Goal: Task Accomplishment & Management: Use online tool/utility

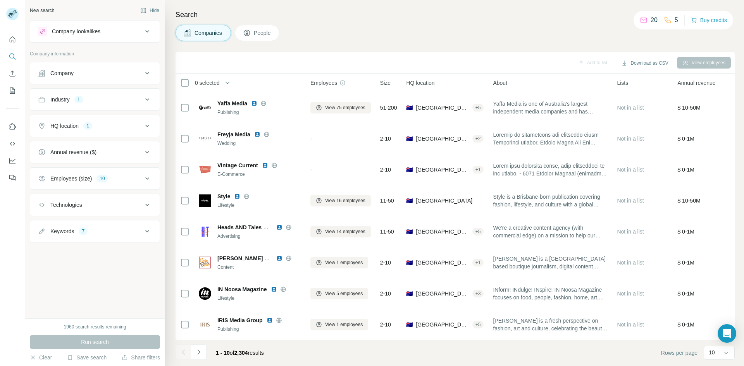
click at [147, 232] on icon at bounding box center [147, 231] width 9 height 9
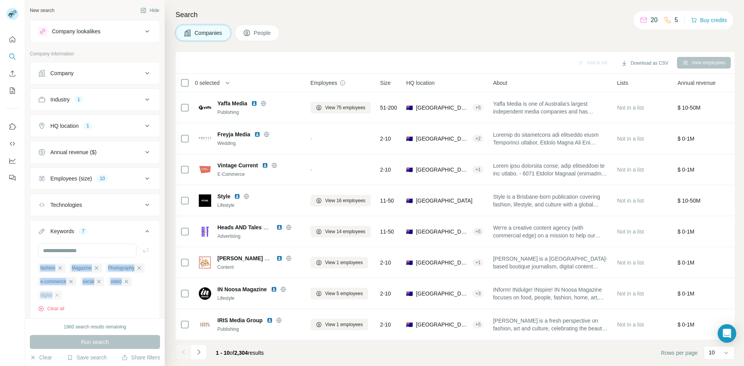
copy ul "fashion Magazine Photography e-commerce social video digital"
drag, startPoint x: 36, startPoint y: 267, endPoint x: 119, endPoint y: 299, distance: 89.1
click at [119, 299] on div "fashion Magazine Photography e-commerce social video digital Clear all" at bounding box center [94, 281] width 129 height 75
click at [141, 285] on ul "fashion Magazine Photography e-commerce social video digital" at bounding box center [95, 281] width 114 height 37
click at [60, 298] on icon "button" at bounding box center [57, 295] width 6 height 6
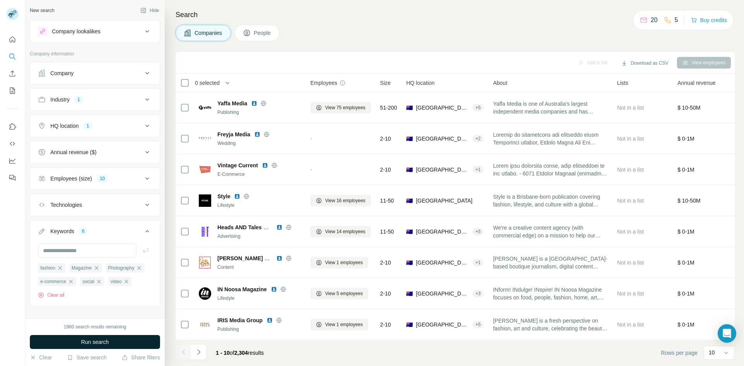
click at [100, 343] on span "Run search" at bounding box center [95, 342] width 28 height 8
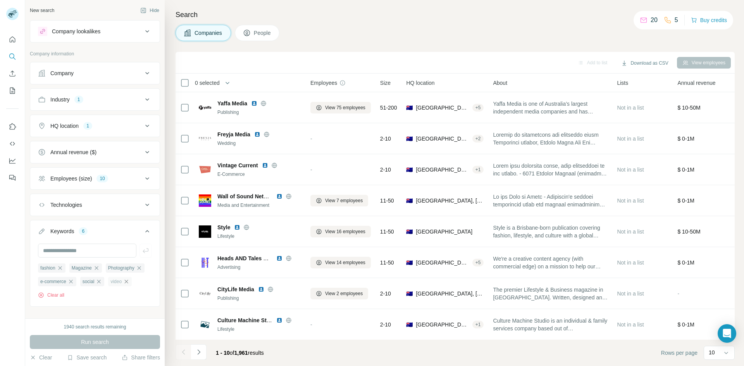
click at [123, 285] on icon "button" at bounding box center [126, 281] width 6 height 6
click at [84, 340] on span "Run search" at bounding box center [95, 342] width 28 height 8
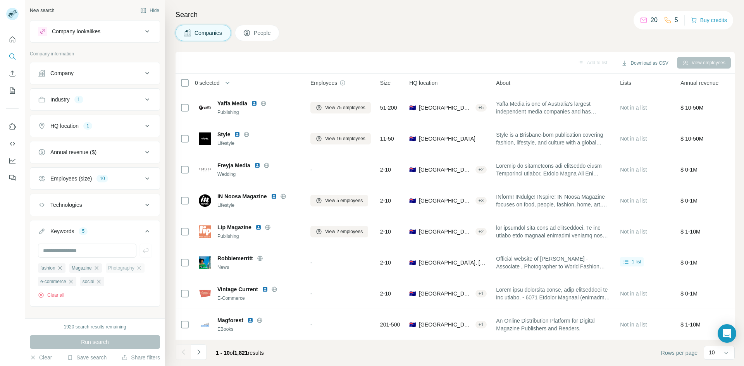
drag, startPoint x: 35, startPoint y: 266, endPoint x: 52, endPoint y: 280, distance: 21.7
click at [43, 275] on div "fashion Magazine Photography e-commerce social Clear all" at bounding box center [94, 274] width 129 height 61
drag, startPoint x: 52, startPoint y: 280, endPoint x: 75, endPoint y: 293, distance: 26.9
click at [75, 286] on ul "fashion Magazine Photography e-commerce social" at bounding box center [95, 274] width 114 height 23
click at [115, 299] on div "fashion Magazine Photography e-commerce social Clear all" at bounding box center [95, 281] width 114 height 36
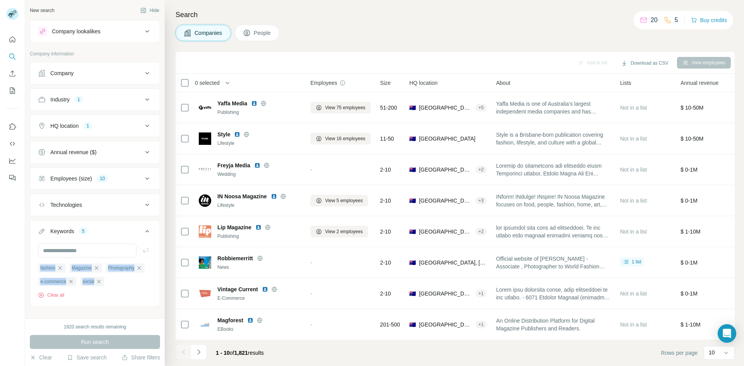
drag, startPoint x: 35, startPoint y: 266, endPoint x: 69, endPoint y: 299, distance: 47.7
click at [69, 299] on div "fashion Magazine Photography e-commerce social Clear all" at bounding box center [94, 274] width 129 height 61
copy ul "fashion Magazine Photography e-commerce social"
click at [211, 84] on span "0 selected" at bounding box center [207, 83] width 25 height 8
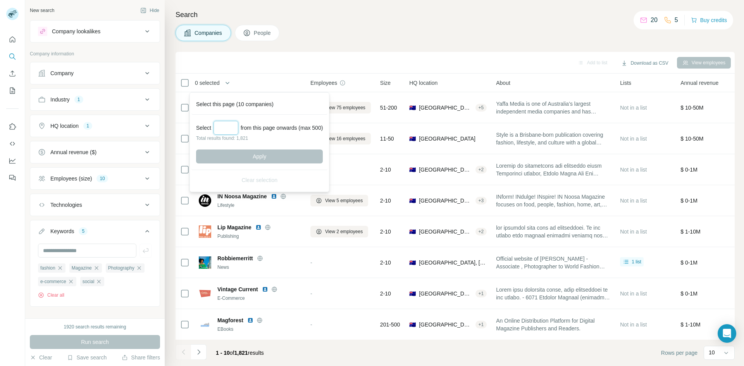
click at [221, 131] on input "Select a number (up to 500)" at bounding box center [225, 128] width 25 height 14
type input "***"
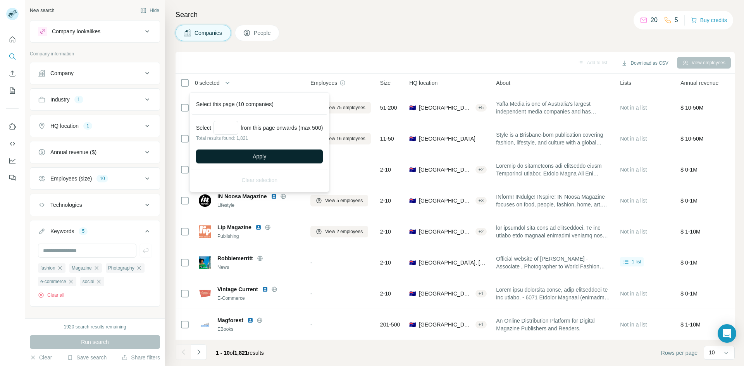
click at [243, 153] on button "Apply" at bounding box center [259, 156] width 127 height 14
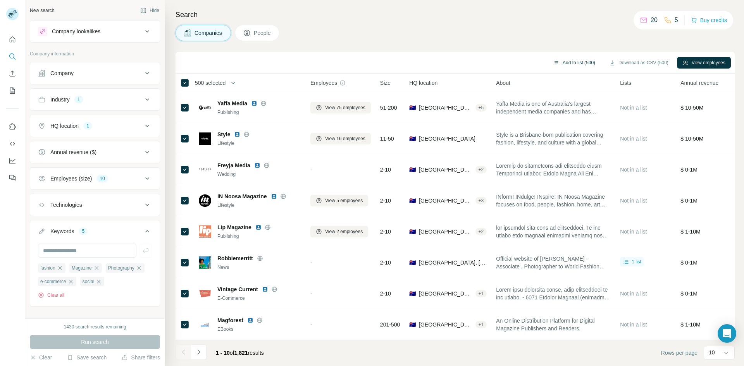
click at [565, 62] on button "Add to list (500)" at bounding box center [574, 63] width 53 height 12
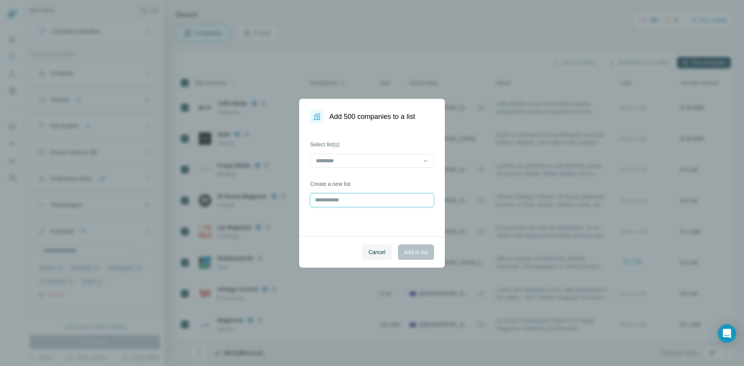
click at [338, 198] on input "text" at bounding box center [372, 200] width 124 height 14
paste input "**********"
type input "**********"
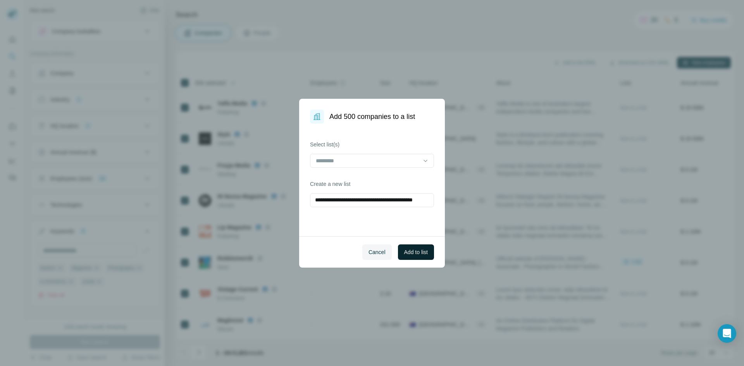
click at [423, 256] on span "Add to list" at bounding box center [416, 252] width 24 height 8
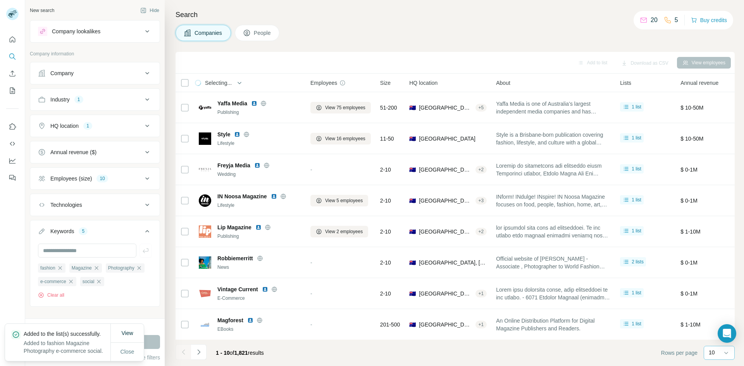
click at [722, 352] on div "10" at bounding box center [717, 353] width 19 height 8
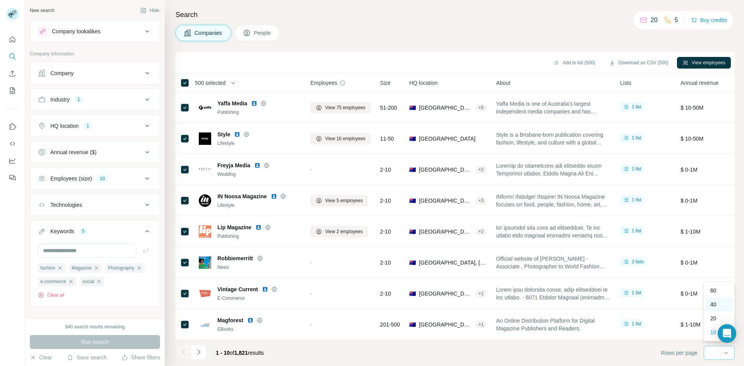
click at [713, 308] on div "40" at bounding box center [718, 304] width 27 height 14
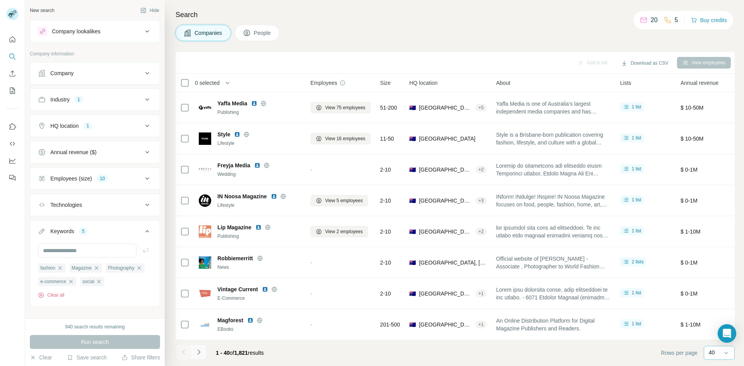
click at [196, 353] on icon "Navigate to next page" at bounding box center [199, 352] width 8 height 8
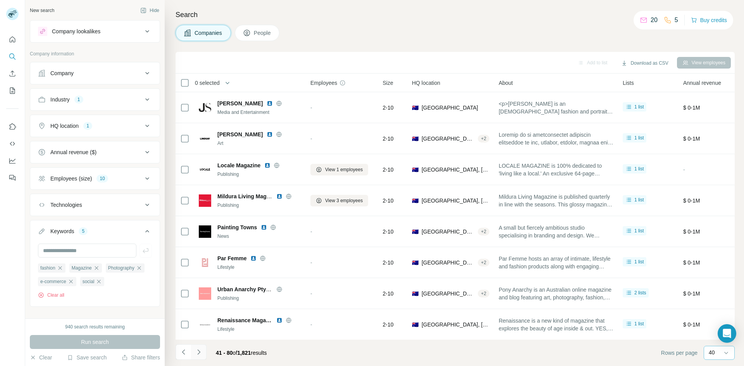
click at [197, 353] on icon "Navigate to next page" at bounding box center [199, 352] width 8 height 8
click at [197, 353] on div at bounding box center [198, 351] width 15 height 15
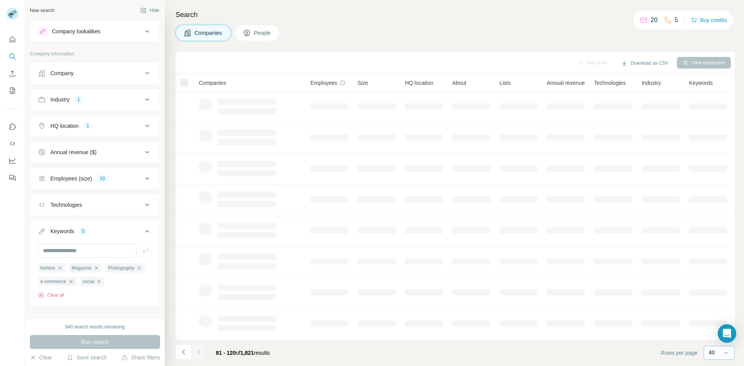
click at [197, 353] on div at bounding box center [198, 351] width 15 height 15
click at [197, 353] on icon "Navigate to next page" at bounding box center [199, 352] width 8 height 8
click at [198, 353] on icon "Navigate to next page" at bounding box center [199, 352] width 8 height 8
click at [198, 353] on div at bounding box center [198, 351] width 15 height 15
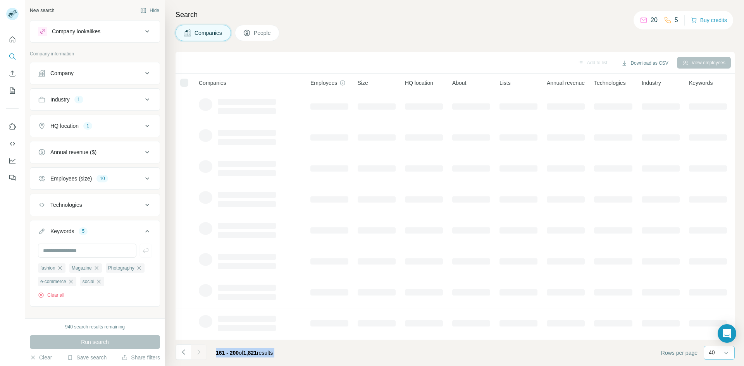
click at [198, 353] on icon "Navigate to next page" at bounding box center [199, 352] width 8 height 8
click at [198, 353] on div at bounding box center [198, 351] width 15 height 15
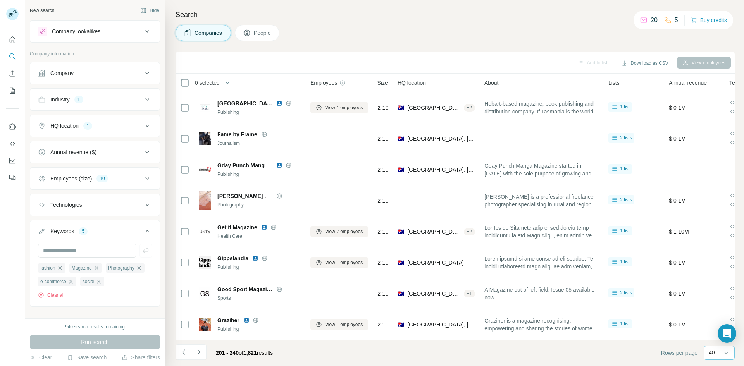
click at [198, 353] on icon "Navigate to next page" at bounding box center [199, 352] width 8 height 8
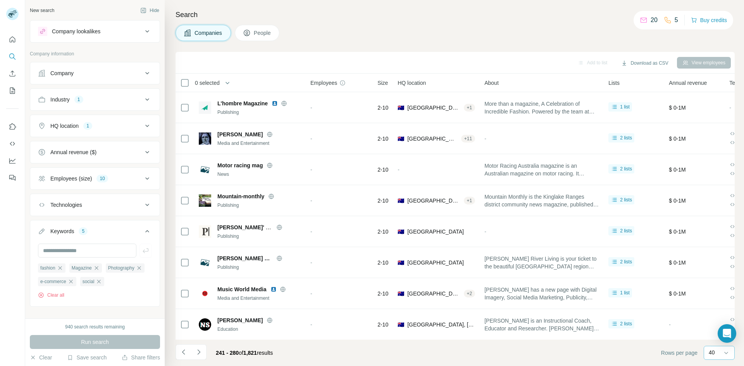
click at [198, 353] on icon "Navigate to next page" at bounding box center [199, 352] width 8 height 8
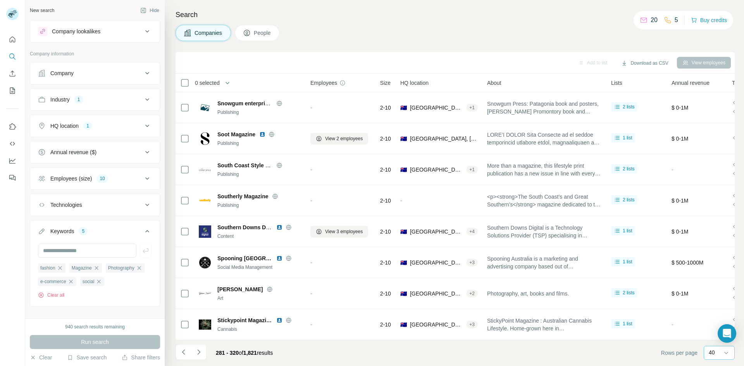
click at [198, 353] on icon "Navigate to next page" at bounding box center [199, 352] width 8 height 8
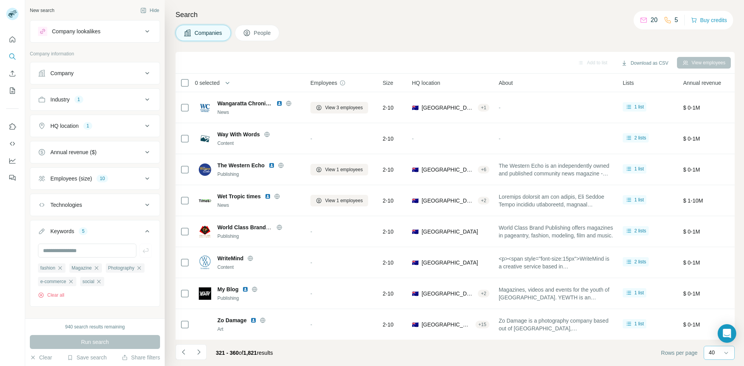
click at [198, 353] on icon "Navigate to next page" at bounding box center [199, 352] width 8 height 8
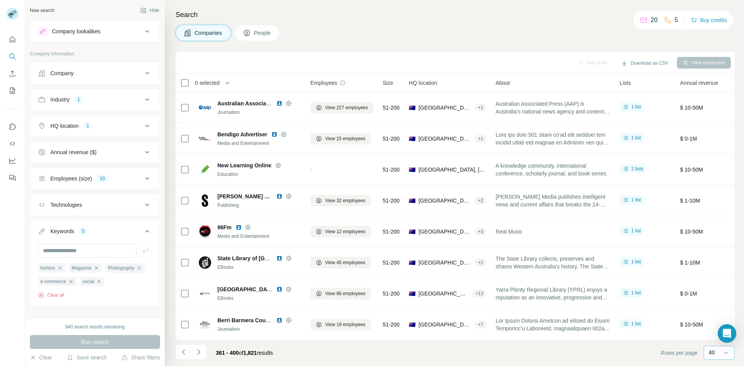
click at [198, 353] on icon "Navigate to next page" at bounding box center [199, 352] width 8 height 8
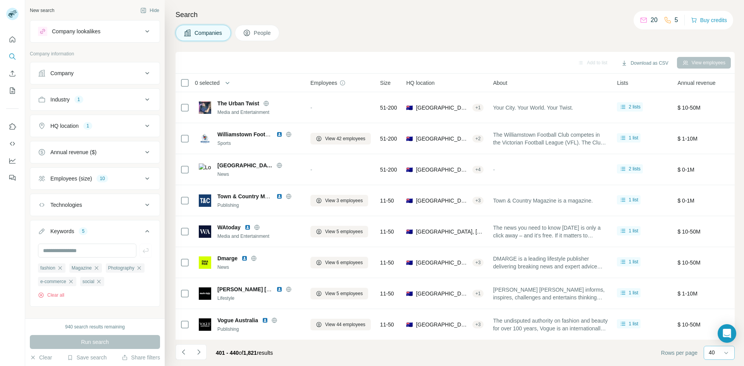
click at [198, 353] on icon "Navigate to next page" at bounding box center [199, 352] width 8 height 8
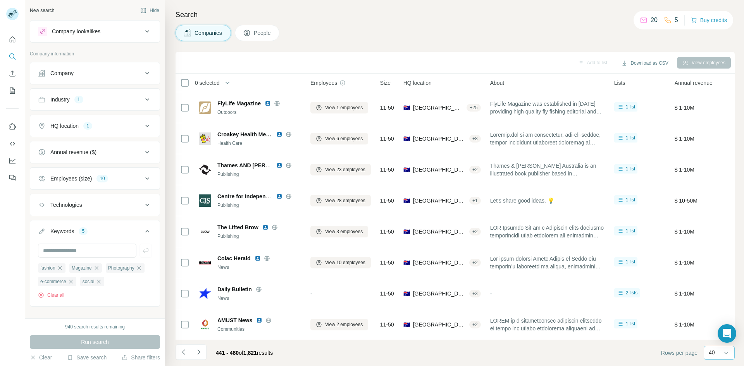
click at [198, 353] on icon "Navigate to next page" at bounding box center [199, 352] width 8 height 8
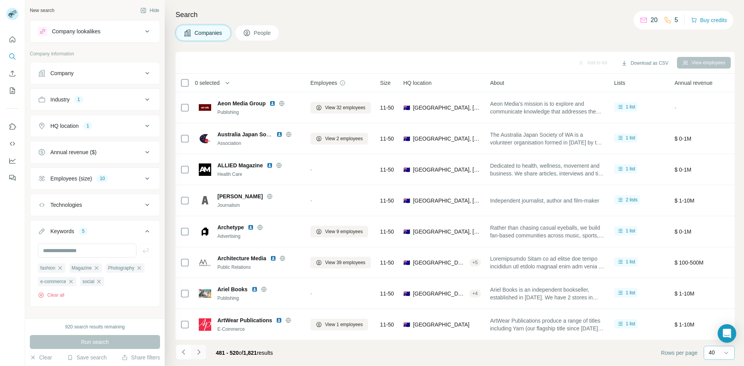
click at [197, 351] on icon "Navigate to next page" at bounding box center [199, 352] width 8 height 8
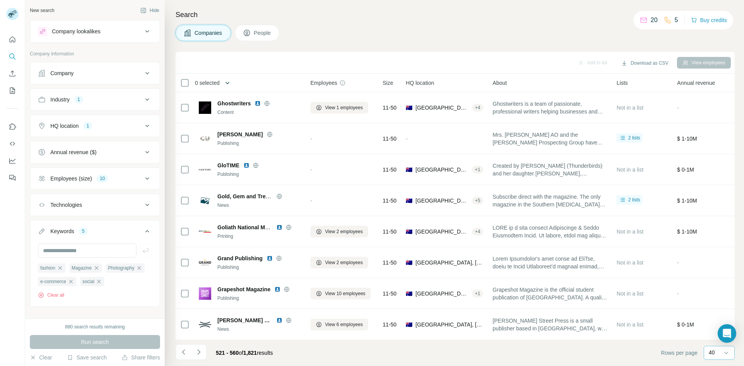
click at [227, 84] on icon "button" at bounding box center [227, 83] width 8 height 8
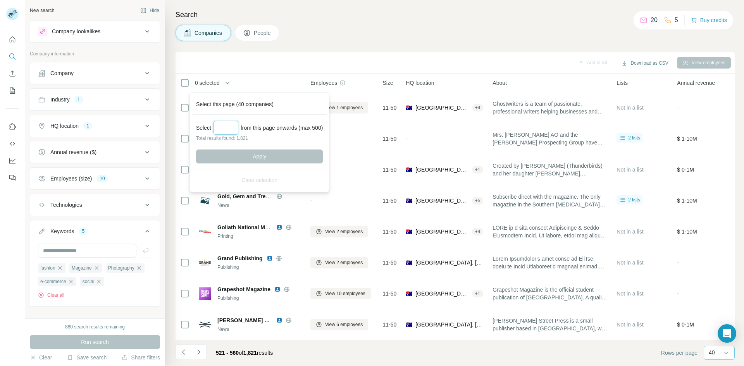
click at [228, 127] on input "Select a number (up to 500)" at bounding box center [225, 128] width 25 height 14
type input "***"
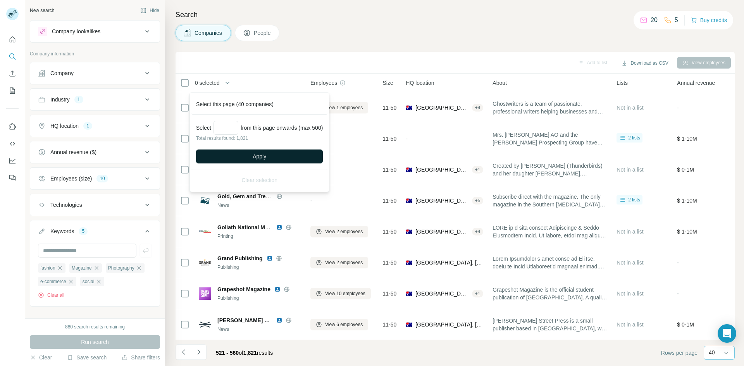
click at [249, 158] on button "Apply" at bounding box center [259, 156] width 127 height 14
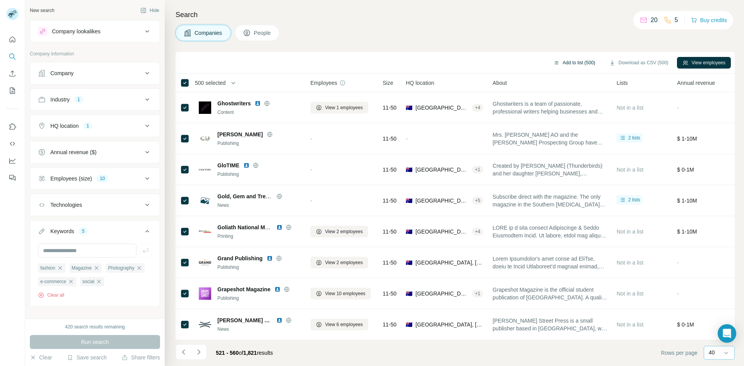
click at [566, 65] on button "Add to list (500)" at bounding box center [574, 63] width 53 height 12
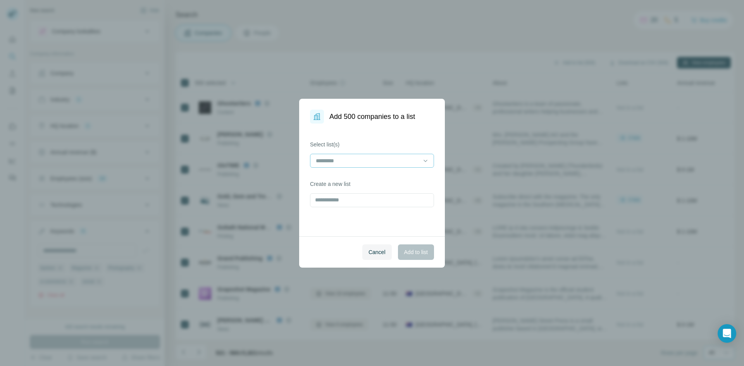
click at [368, 164] on input at bounding box center [367, 160] width 105 height 9
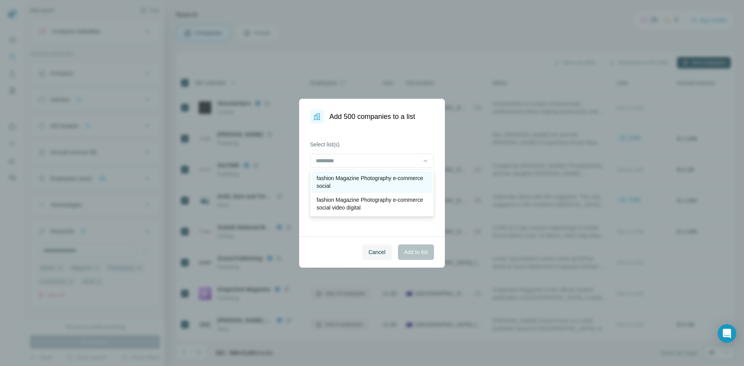
click at [358, 178] on p "fashion Magazine Photography e-commerce social" at bounding box center [371, 181] width 111 height 15
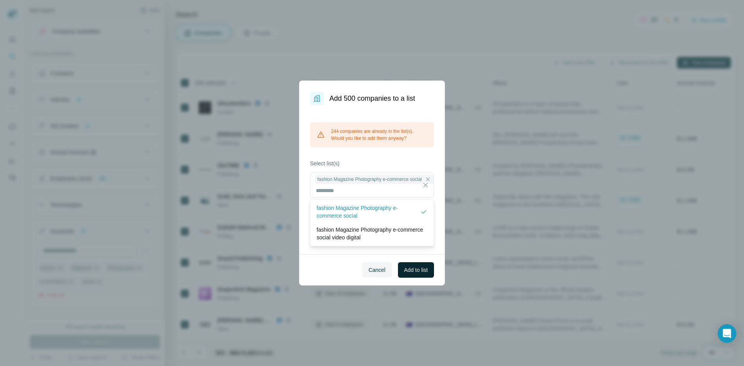
click at [420, 274] on button "Add to list" at bounding box center [416, 269] width 36 height 15
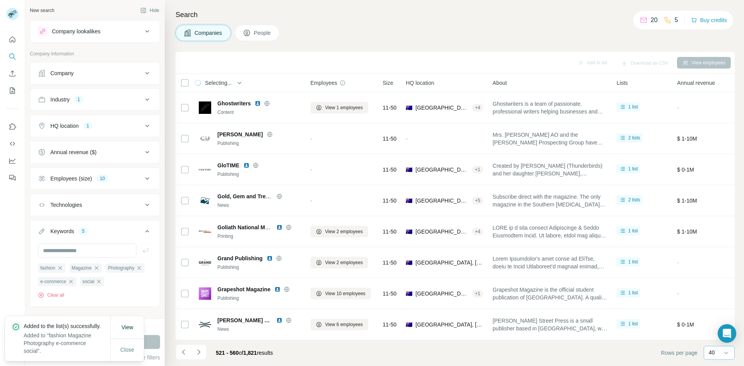
click at [323, 354] on footer "521 - 560 of 1,821 results Rows per page 40" at bounding box center [454, 353] width 559 height 26
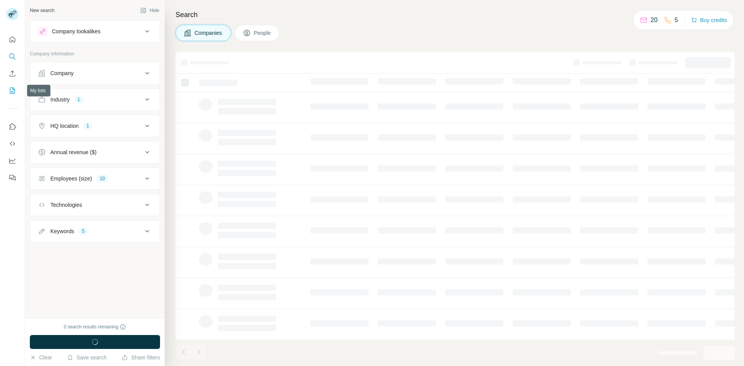
click at [12, 93] on icon "My lists" at bounding box center [12, 91] width 5 height 6
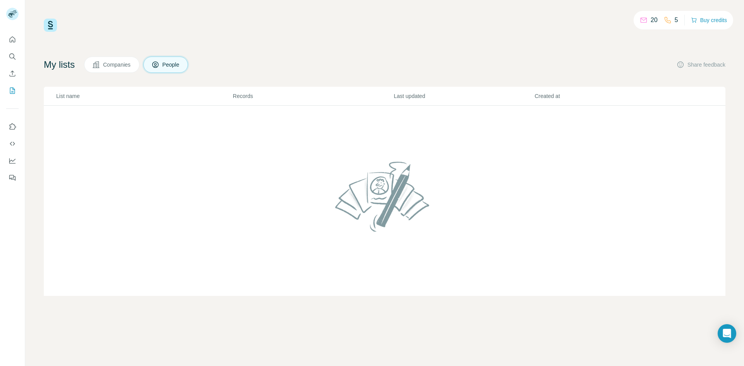
click at [112, 59] on button "Companies" at bounding box center [111, 65] width 55 height 16
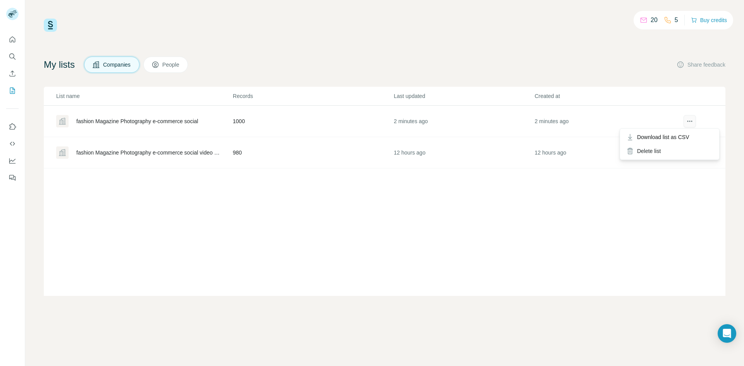
click at [685, 122] on icon "actions" at bounding box center [689, 121] width 8 height 8
click at [660, 140] on span "Download list as CSV" at bounding box center [663, 137] width 52 height 8
